Goal: Navigation & Orientation: Find specific page/section

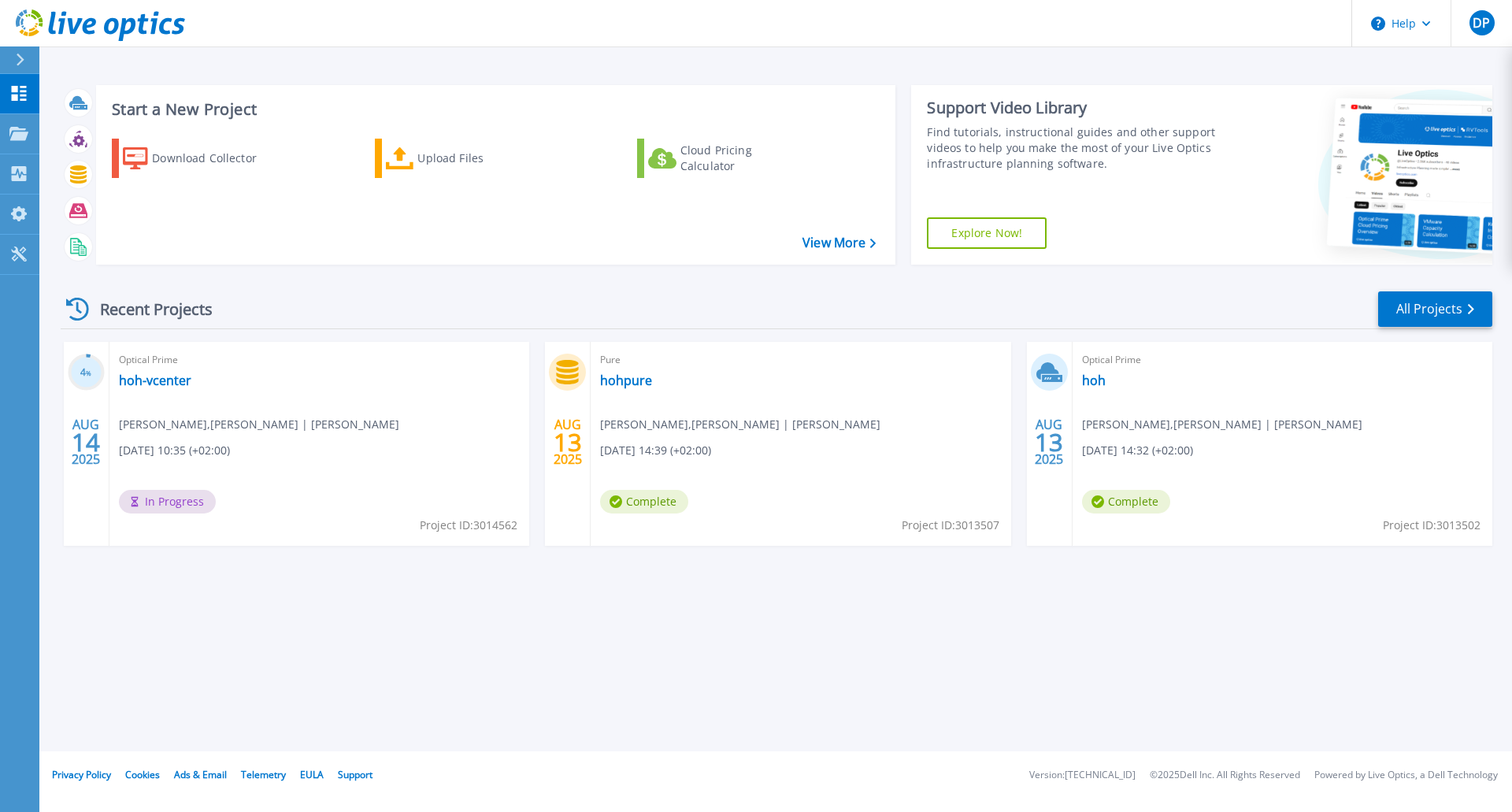
drag, startPoint x: 645, startPoint y: 327, endPoint x: 635, endPoint y: 326, distance: 10.0
click at [645, 327] on div "Recent Projects All Projects" at bounding box center [776, 309] width 1431 height 40
